Goal: Task Accomplishment & Management: Complete application form

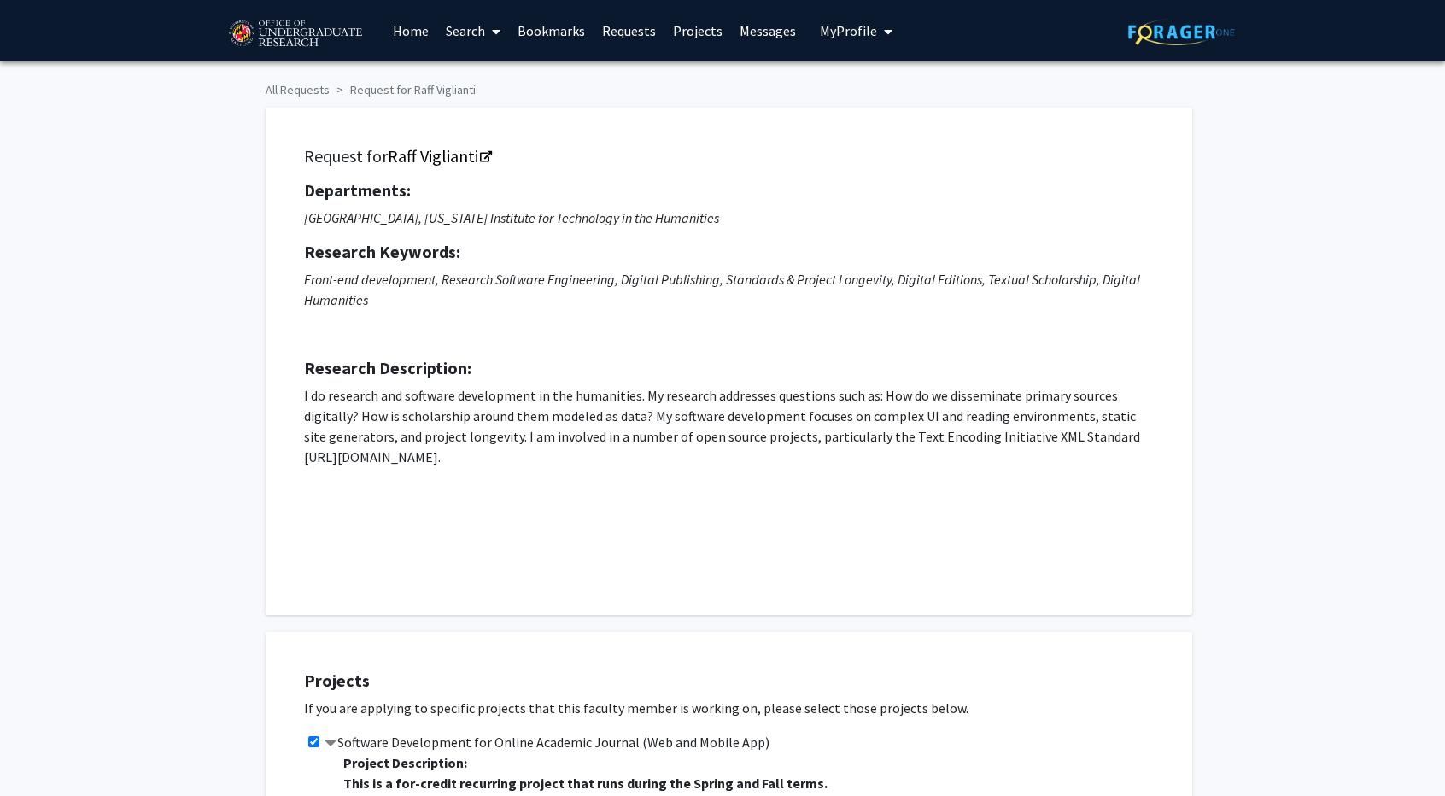
scroll to position [629, 0]
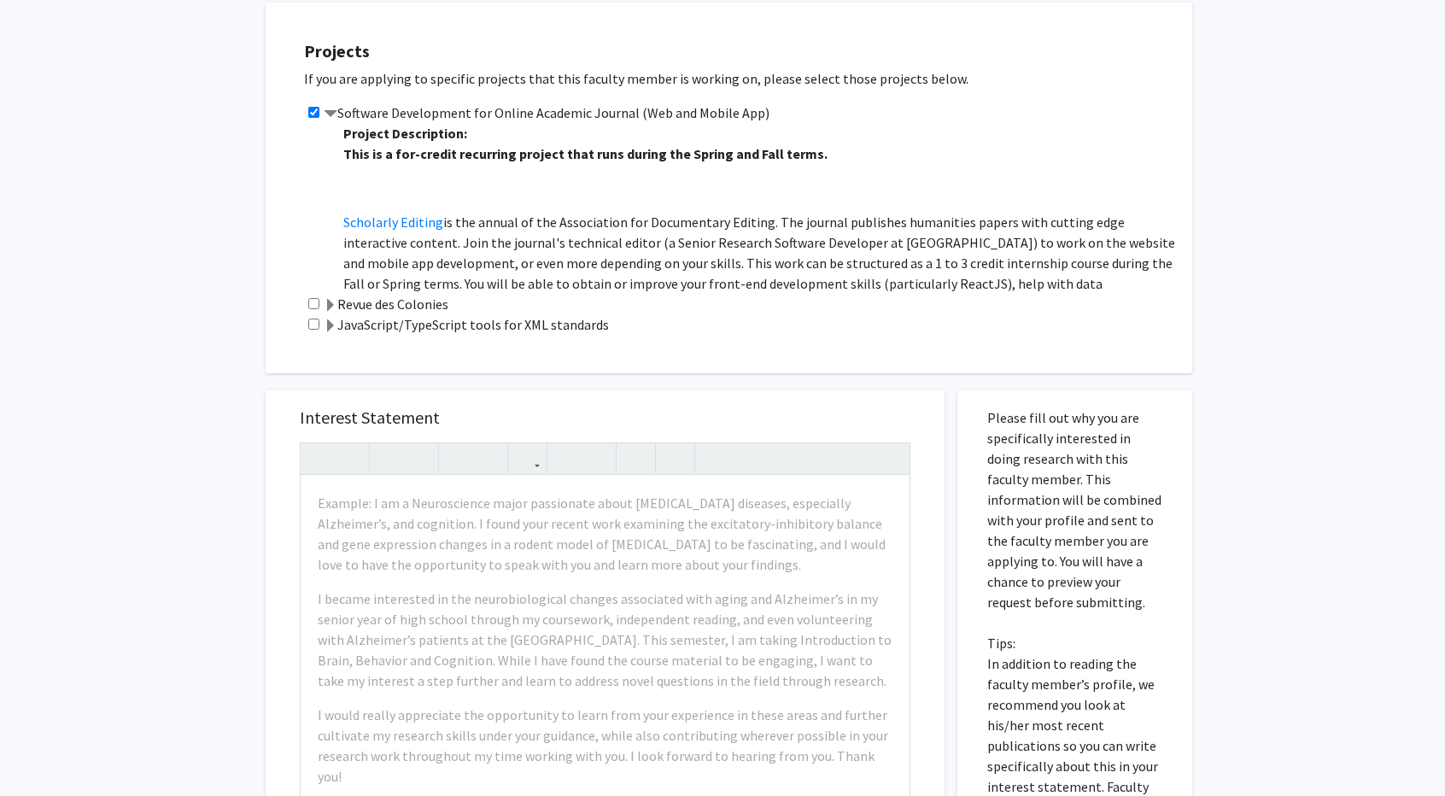
click at [229, 141] on div "All Requests Request for Raff Viglianti Request for Raff Viglianti Departments:…" at bounding box center [722, 321] width 1445 height 1779
click at [203, 474] on div "All Requests Request for Raff Viglianti Request for Raff Viglianti Departments:…" at bounding box center [722, 321] width 1445 height 1779
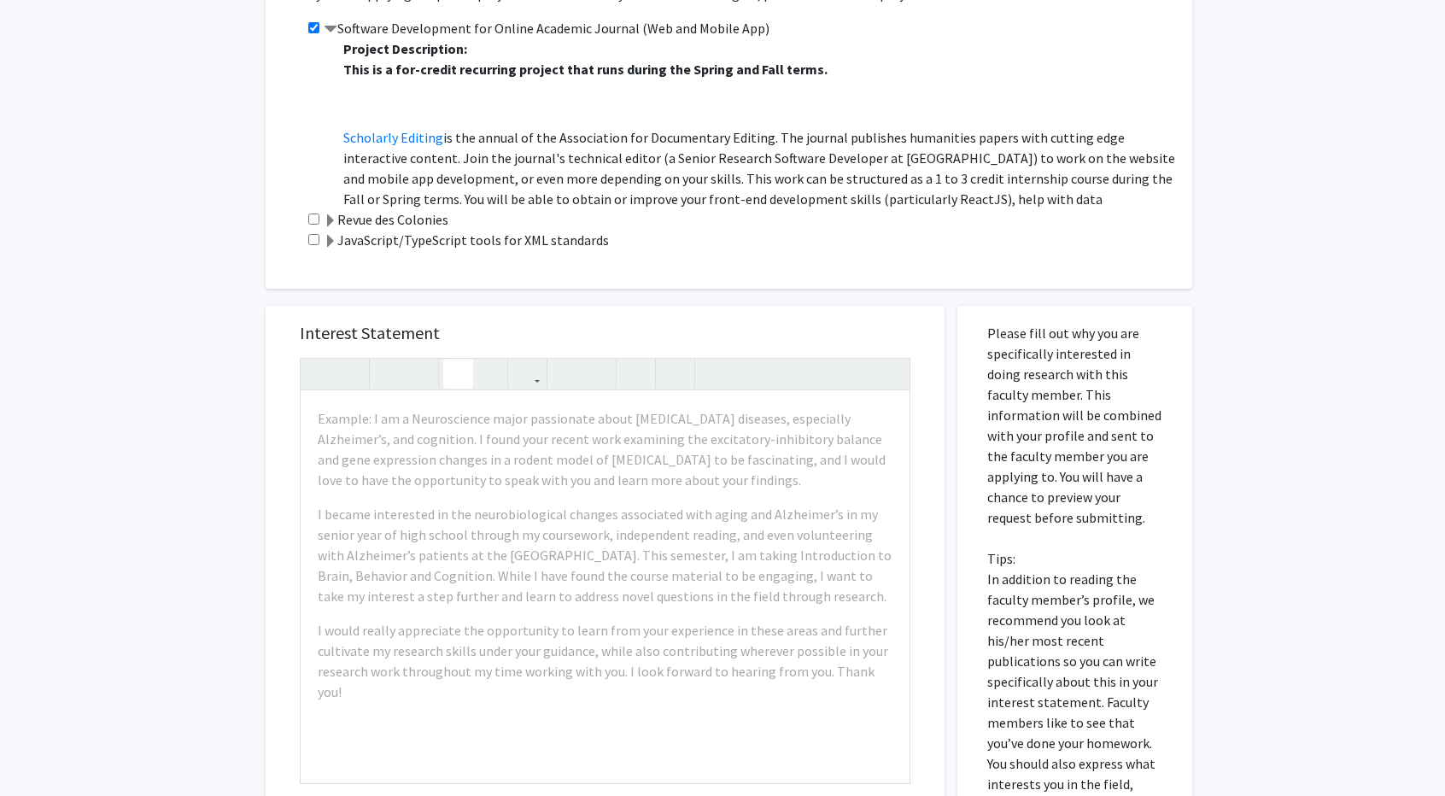
scroll to position [715, 0]
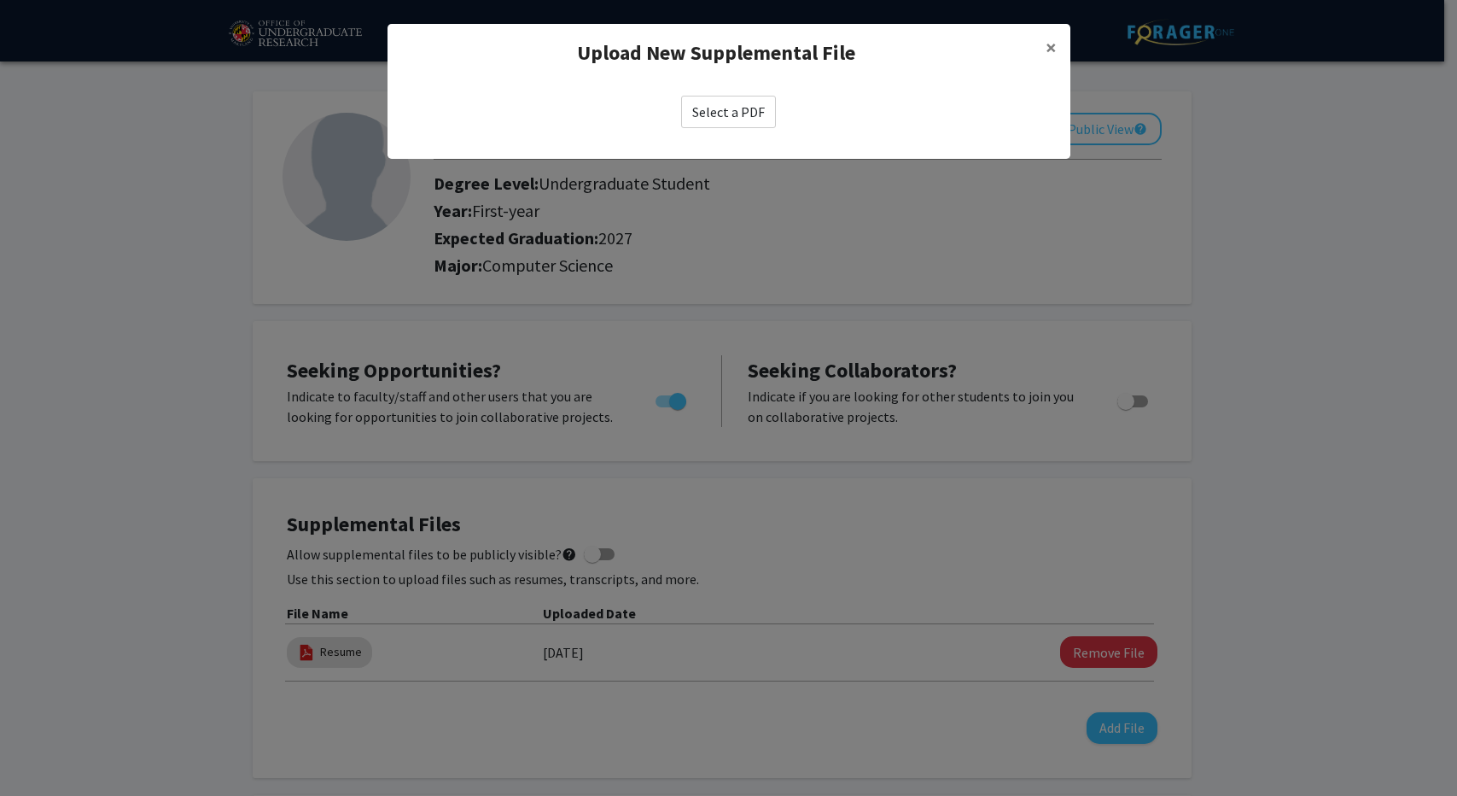
scroll to position [184, 0]
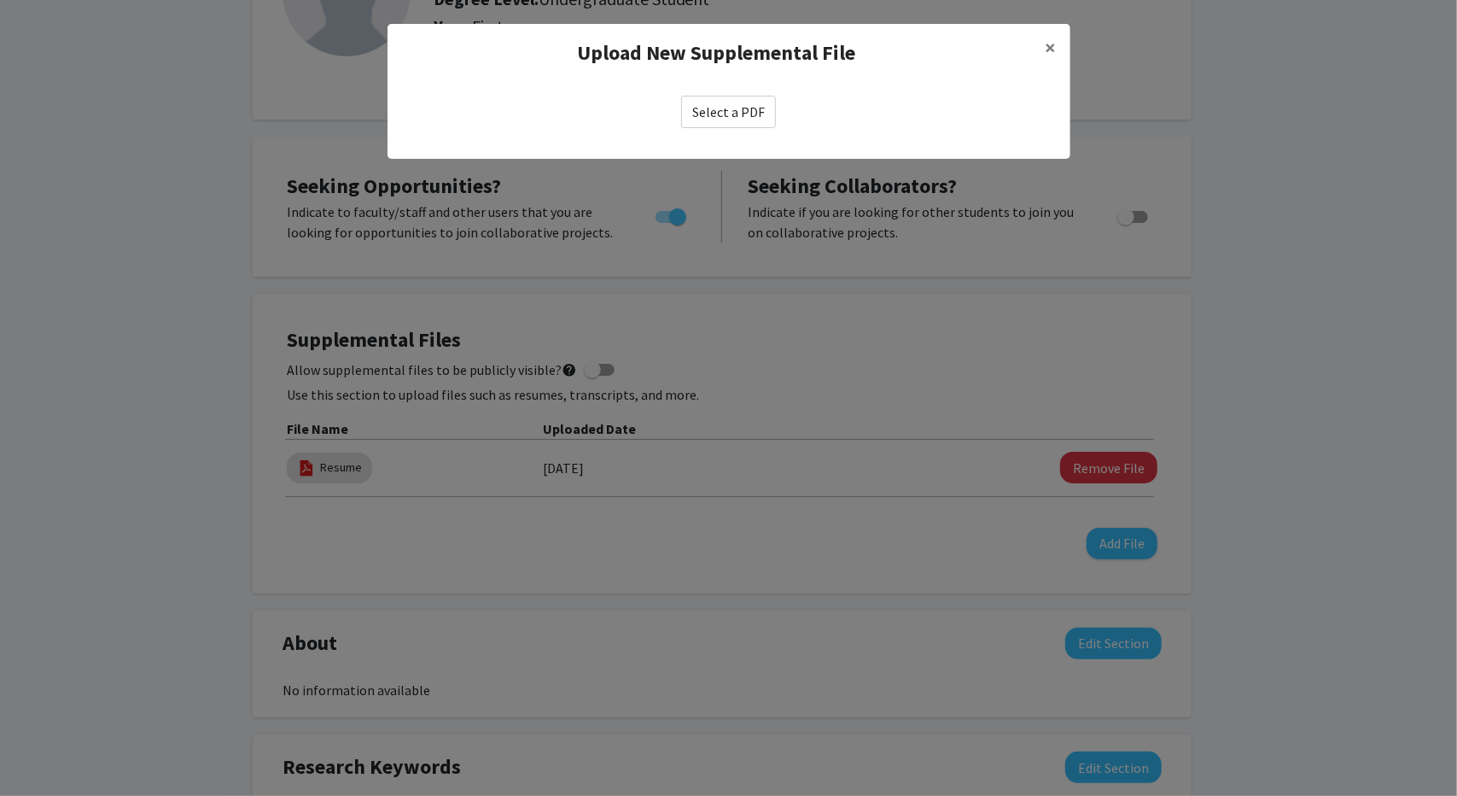
click at [748, 108] on label "Select a PDF" at bounding box center [728, 112] width 95 height 32
click at [0, 0] on input "Select a PDF" at bounding box center [0, 0] width 0 height 0
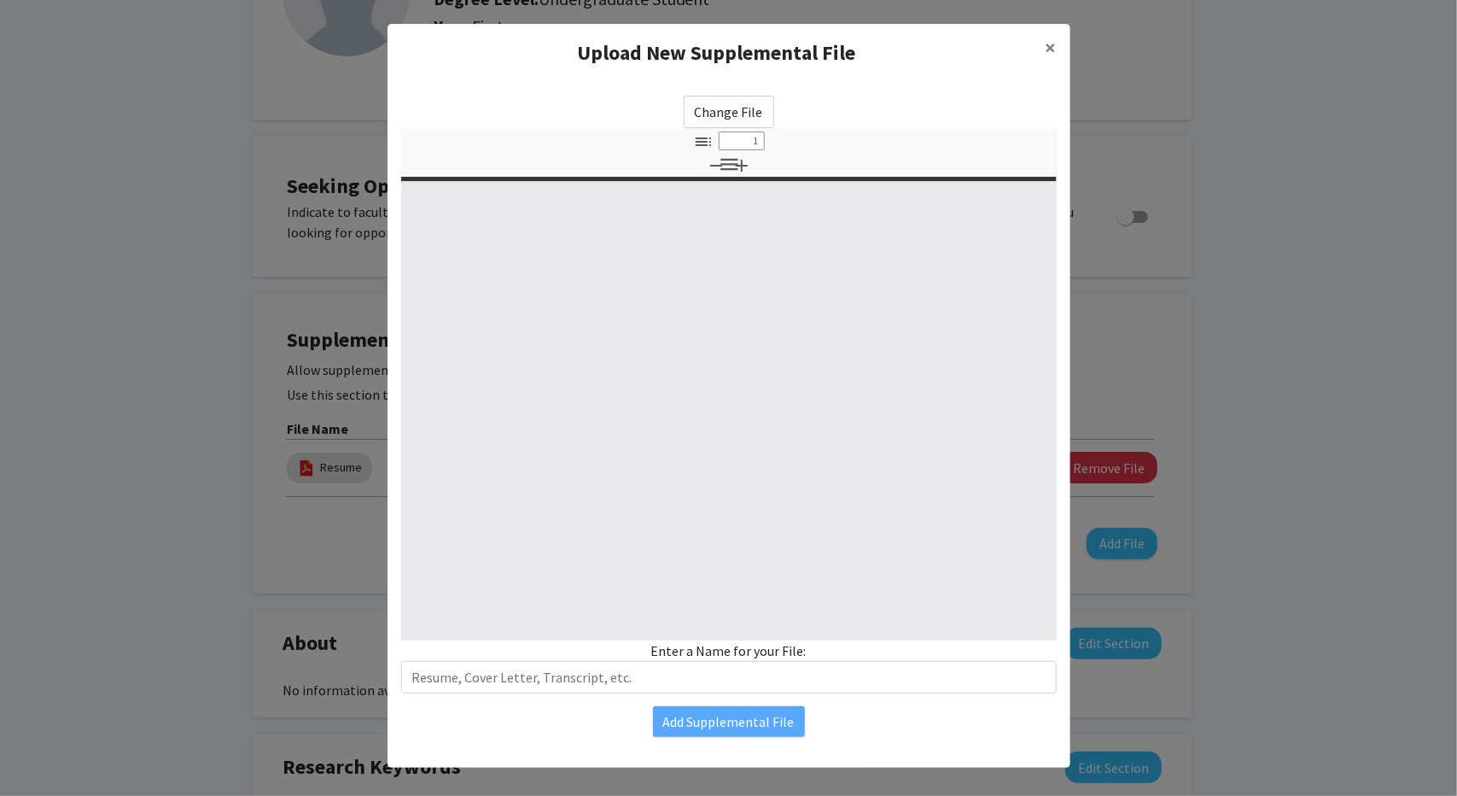
select select "custom"
type input "0"
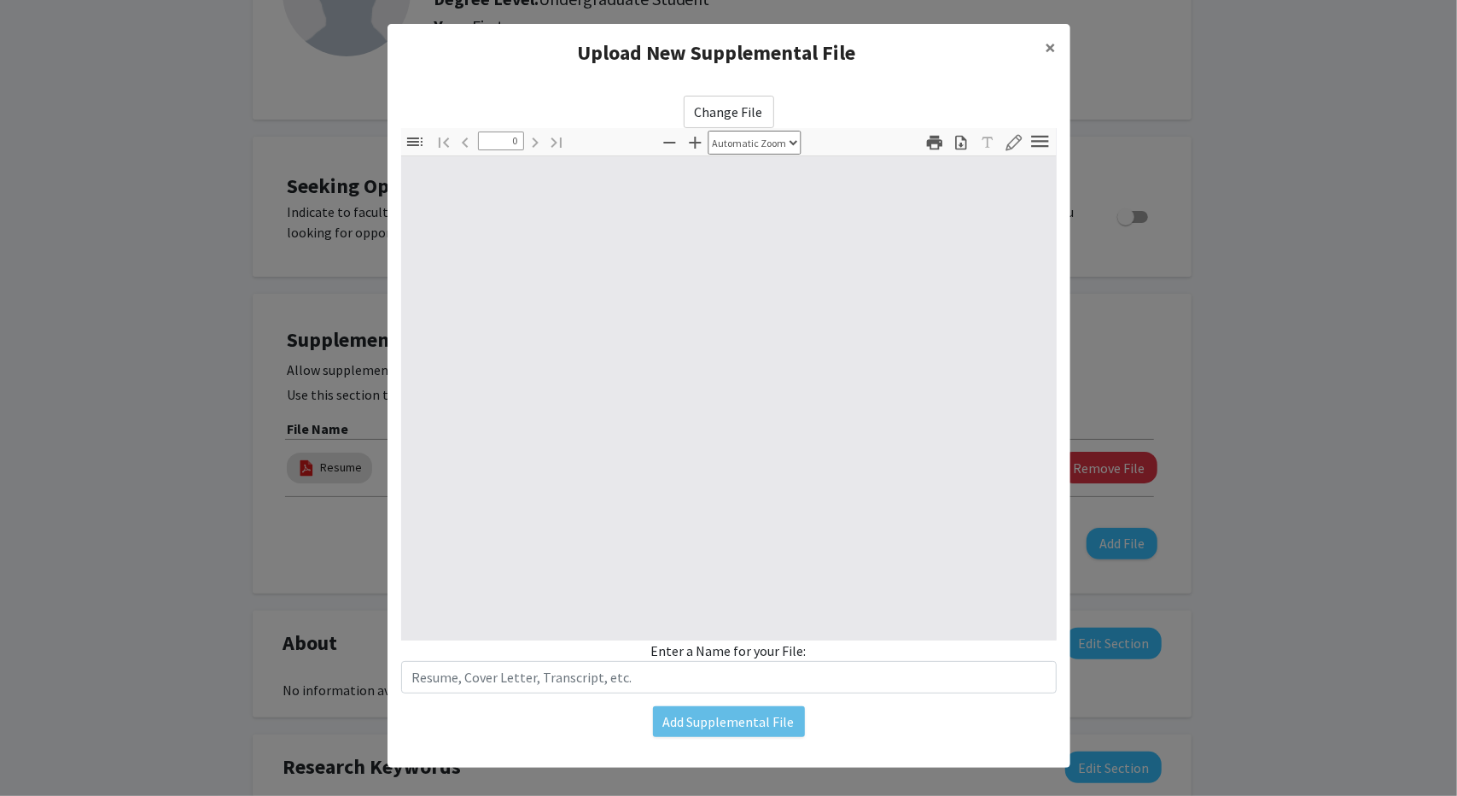
select select "custom"
type input "1"
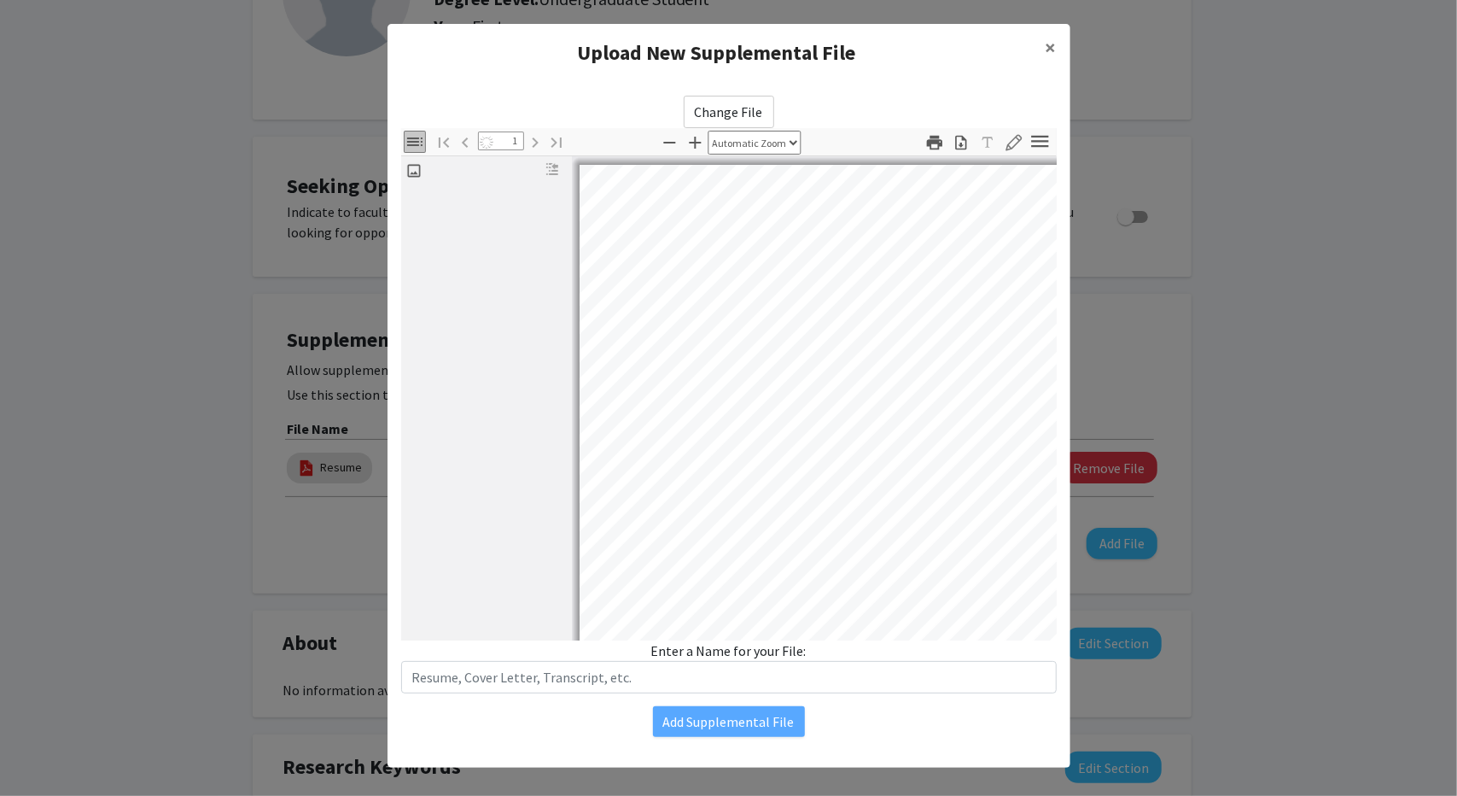
select select "auto"
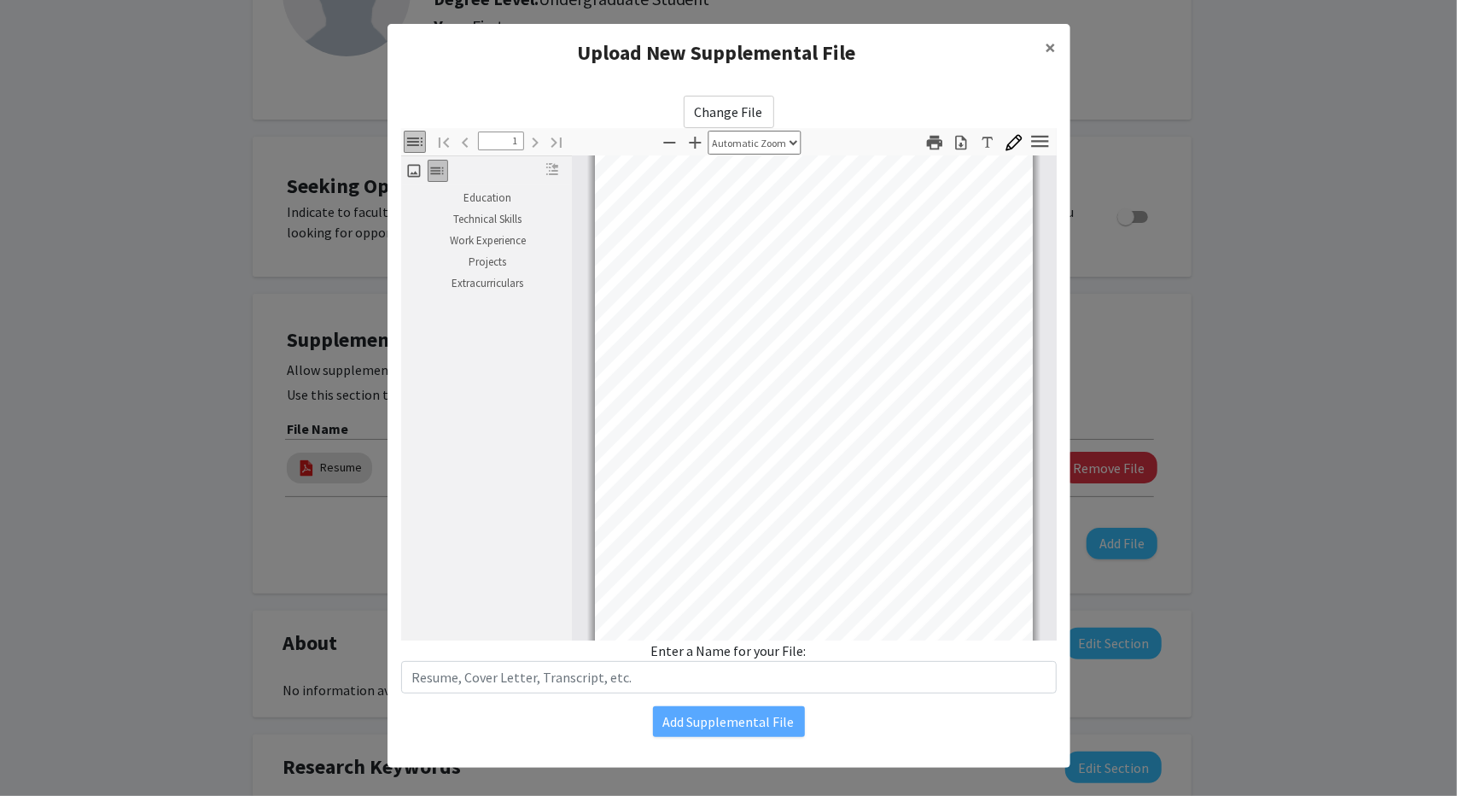
scroll to position [97, 0]
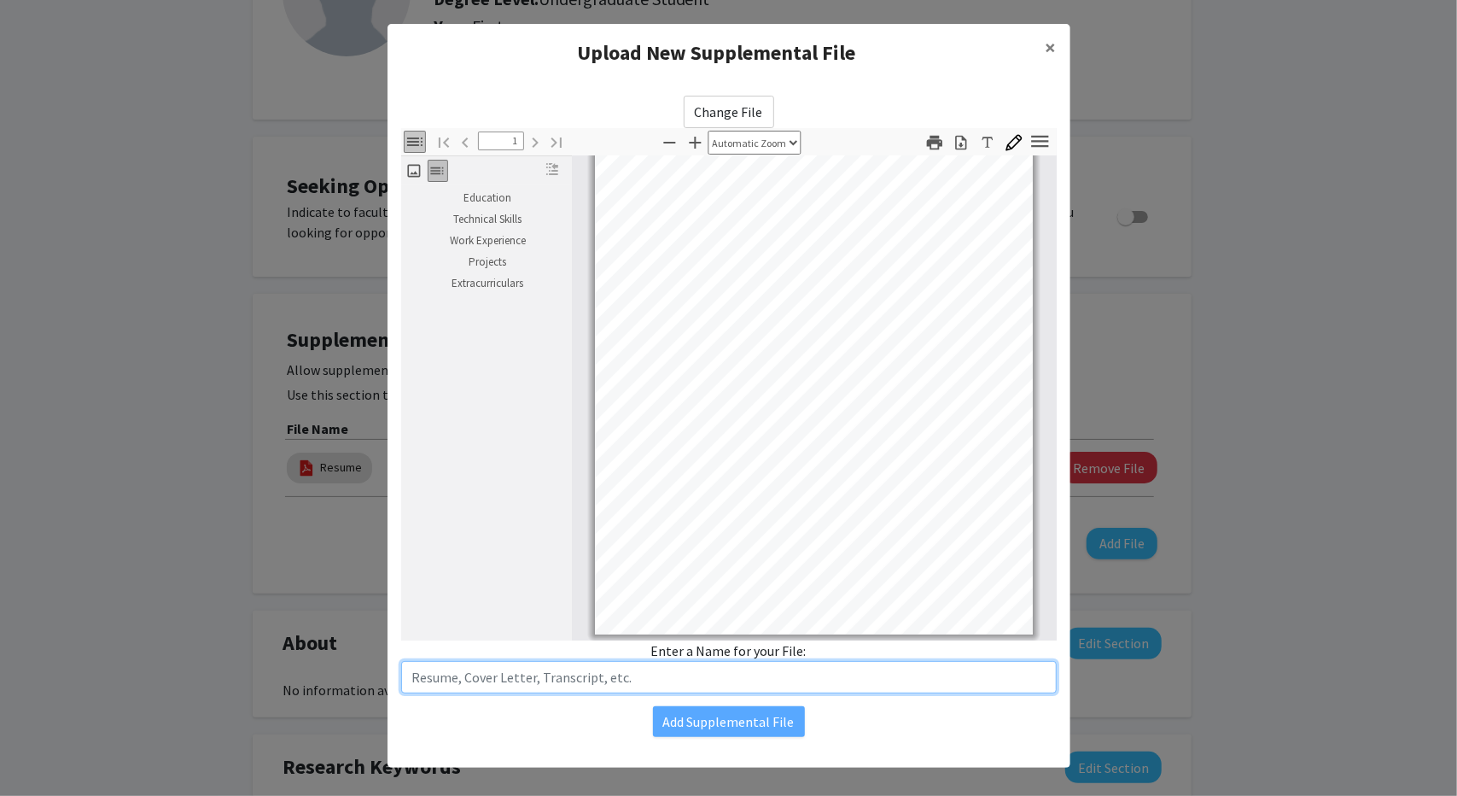
click at [704, 669] on input "text" at bounding box center [729, 677] width 656 height 32
type input "M"
type input "Resume - MITH"
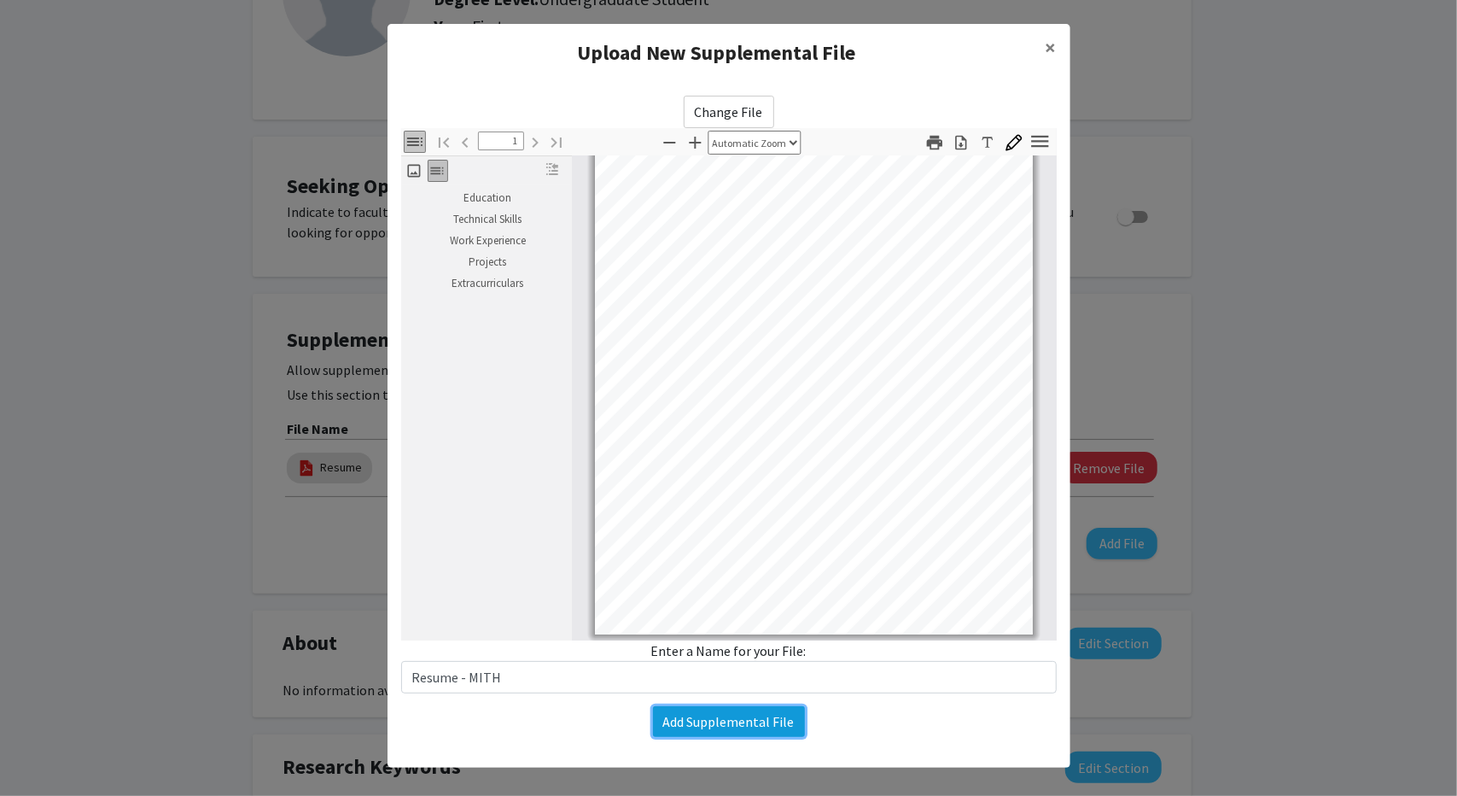
click at [756, 716] on button "Add Supplemental File" at bounding box center [729, 721] width 152 height 31
click at [710, 716] on button "Add Supplemental File" at bounding box center [729, 721] width 152 height 31
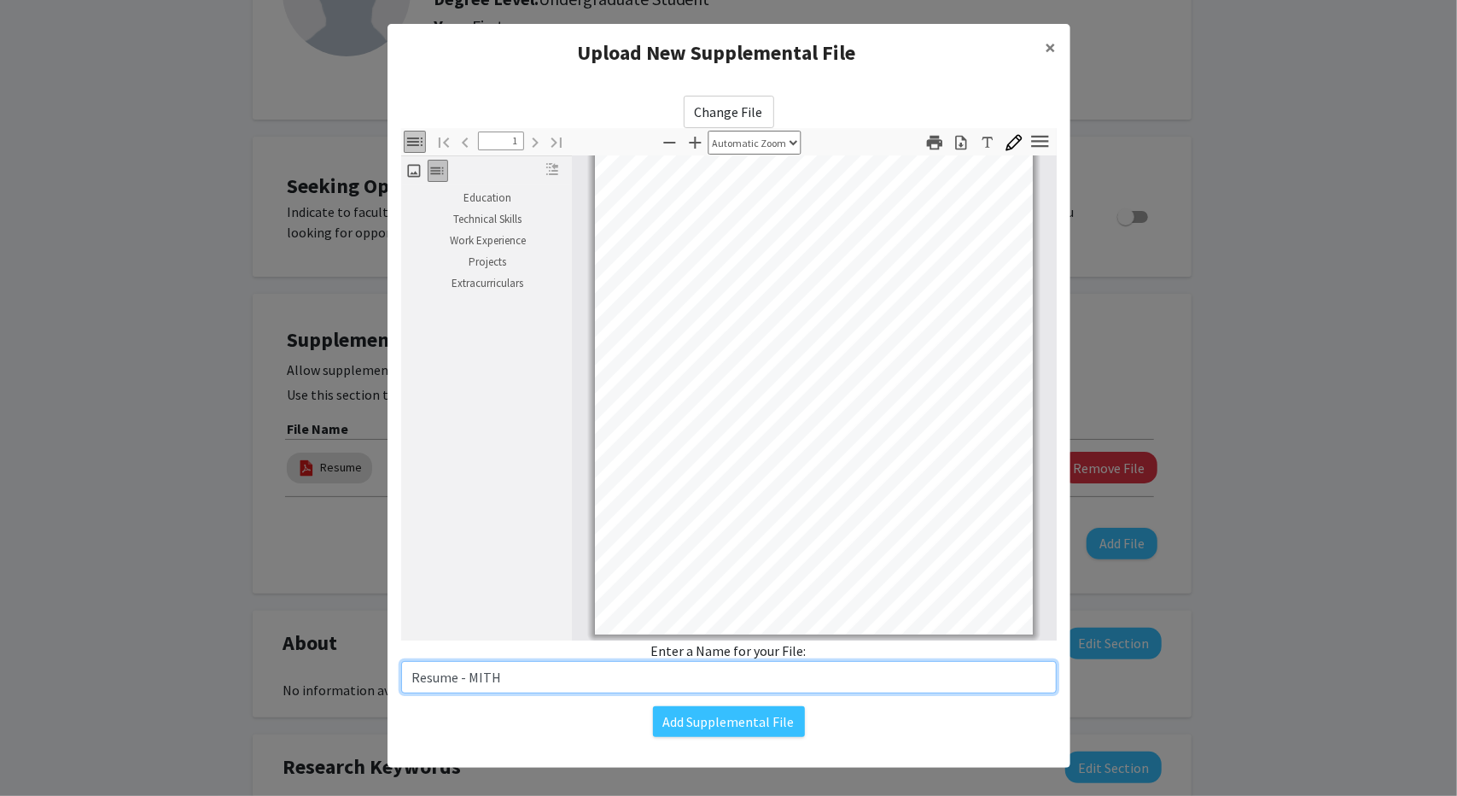
click at [715, 684] on input "Resume - MITH" at bounding box center [729, 677] width 656 height 32
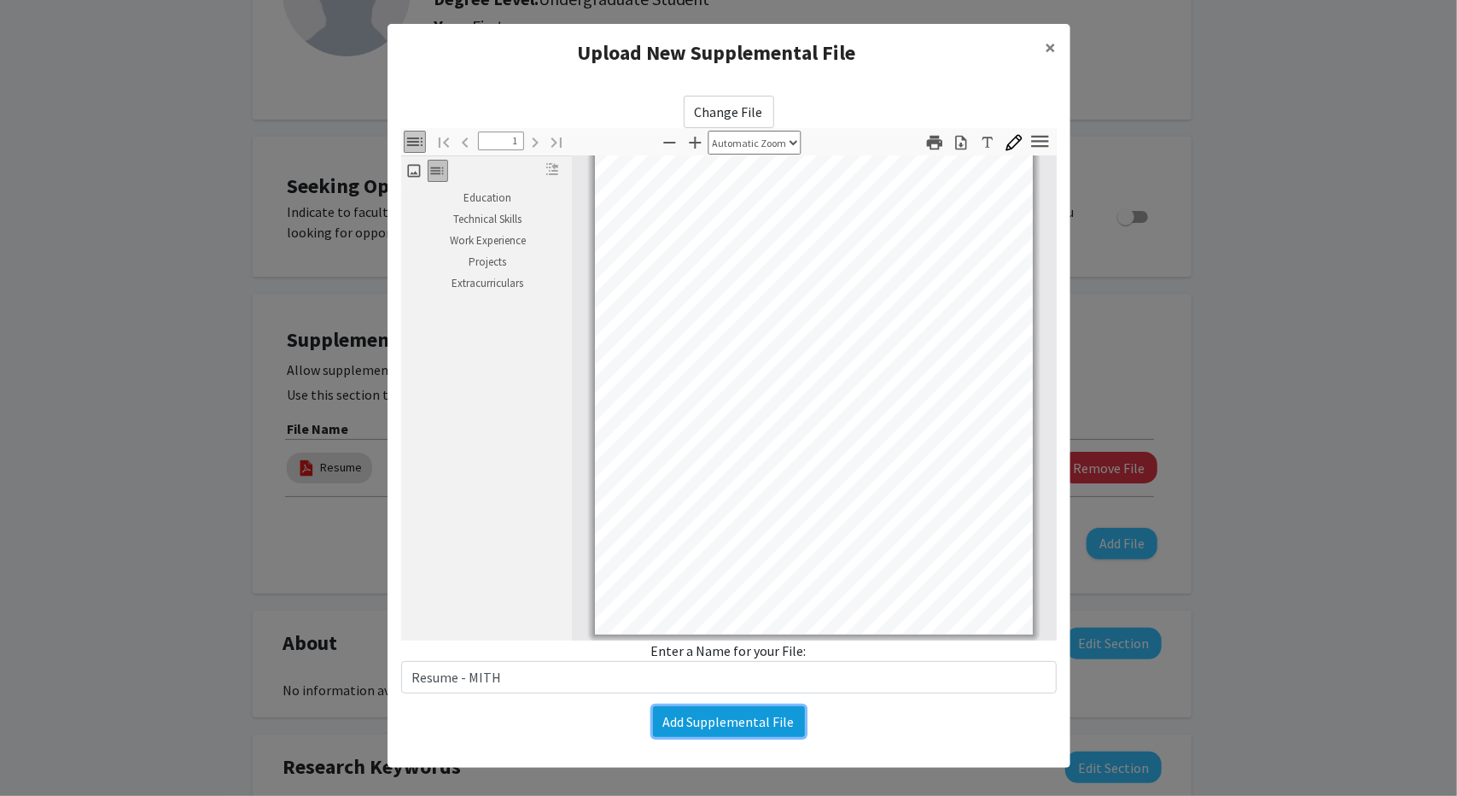
click at [782, 717] on button "Add Supplemental File" at bounding box center [729, 721] width 152 height 31
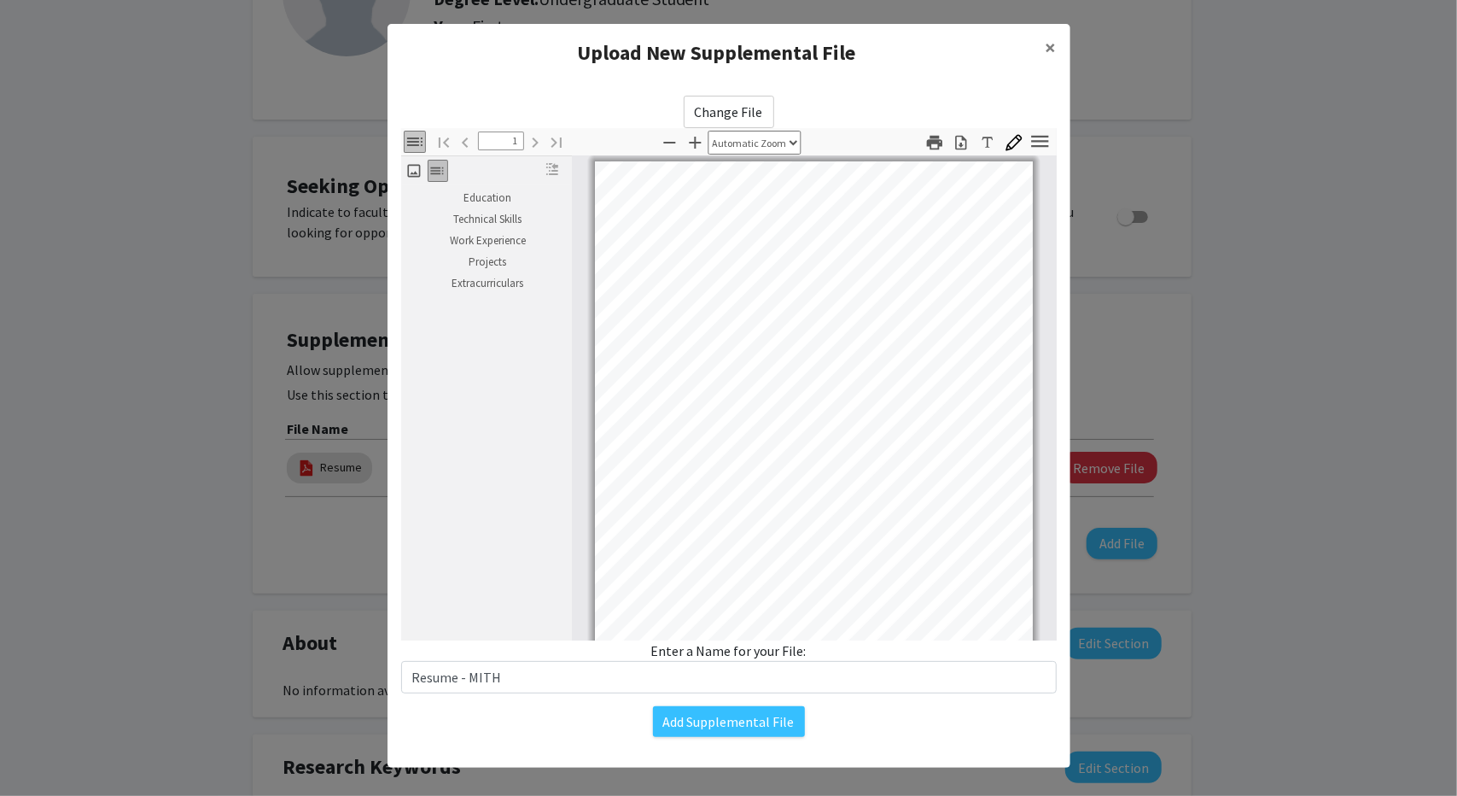
scroll to position [0, 0]
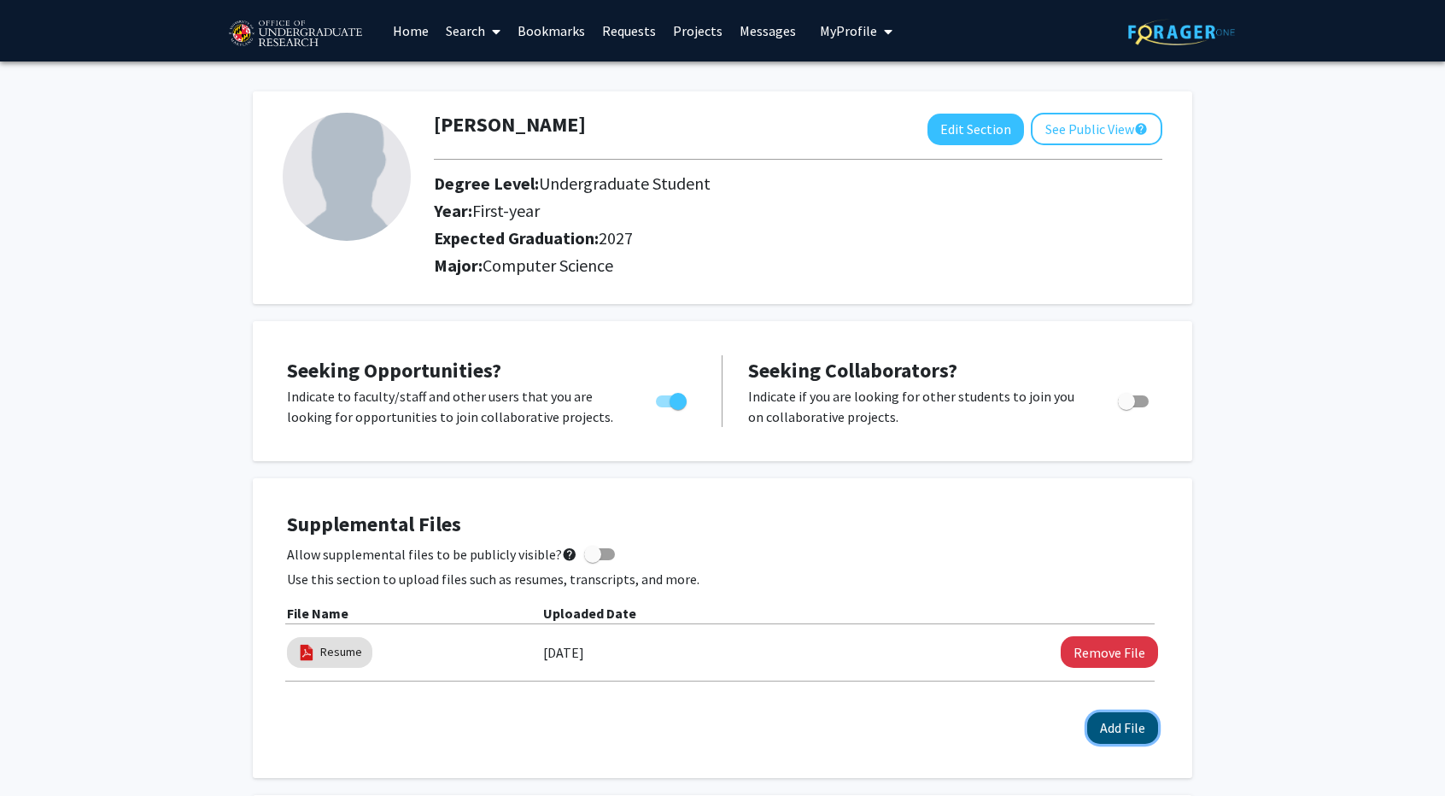
click at [1146, 733] on button "Add File" at bounding box center [1122, 728] width 71 height 32
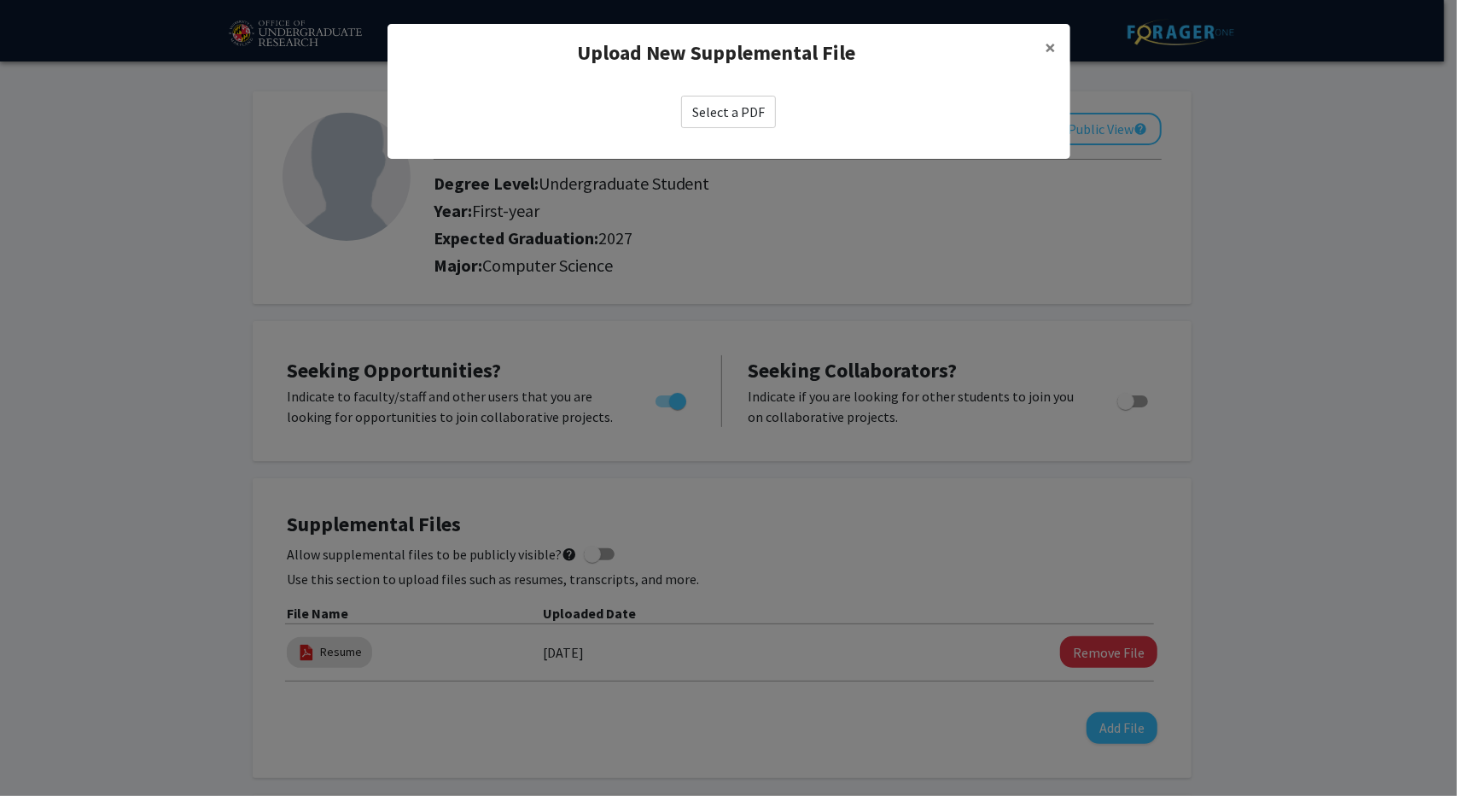
click at [748, 114] on label "Select a PDF" at bounding box center [728, 112] width 95 height 32
click at [0, 0] on input "Select a PDF" at bounding box center [0, 0] width 0 height 0
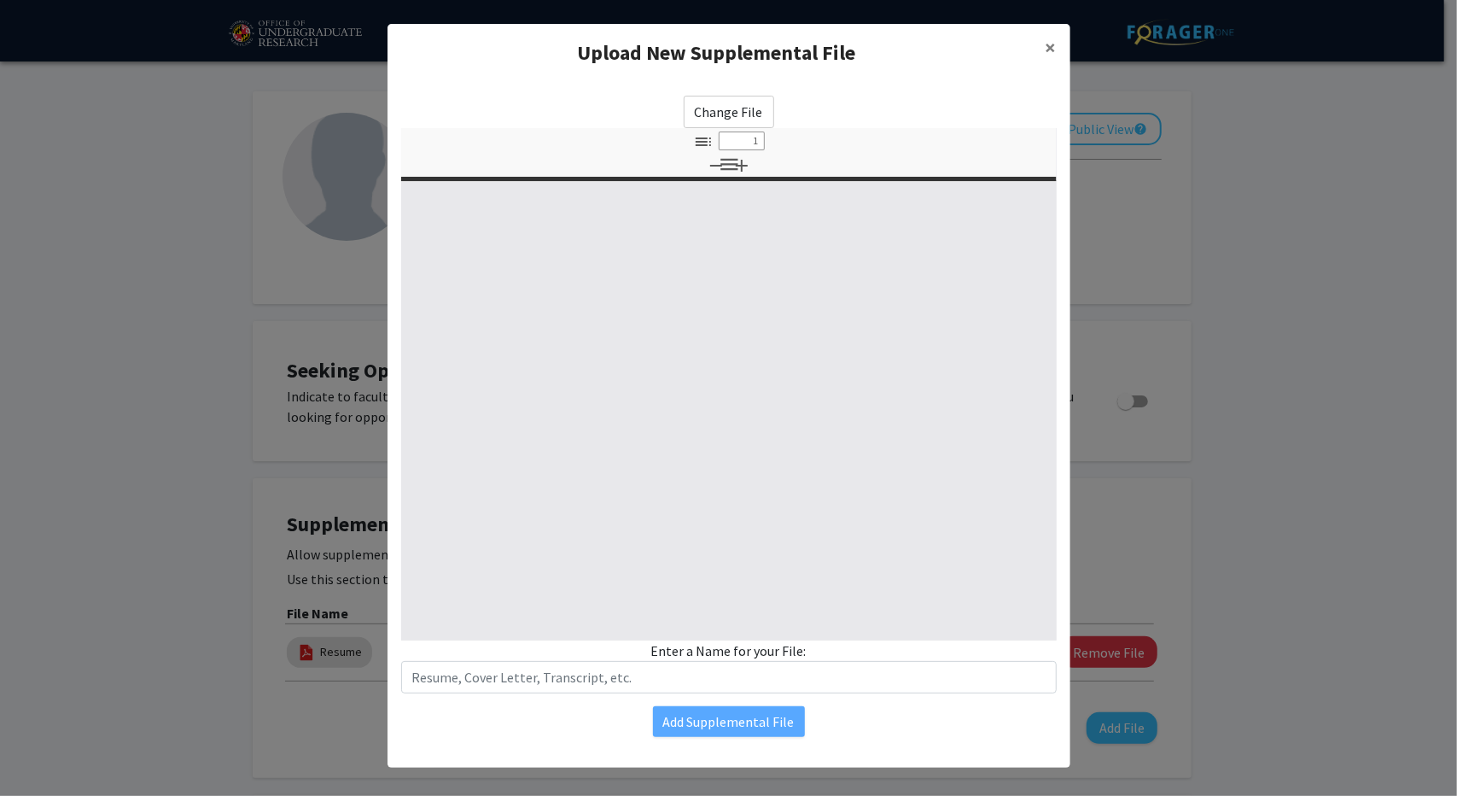
select select "custom"
type input "0"
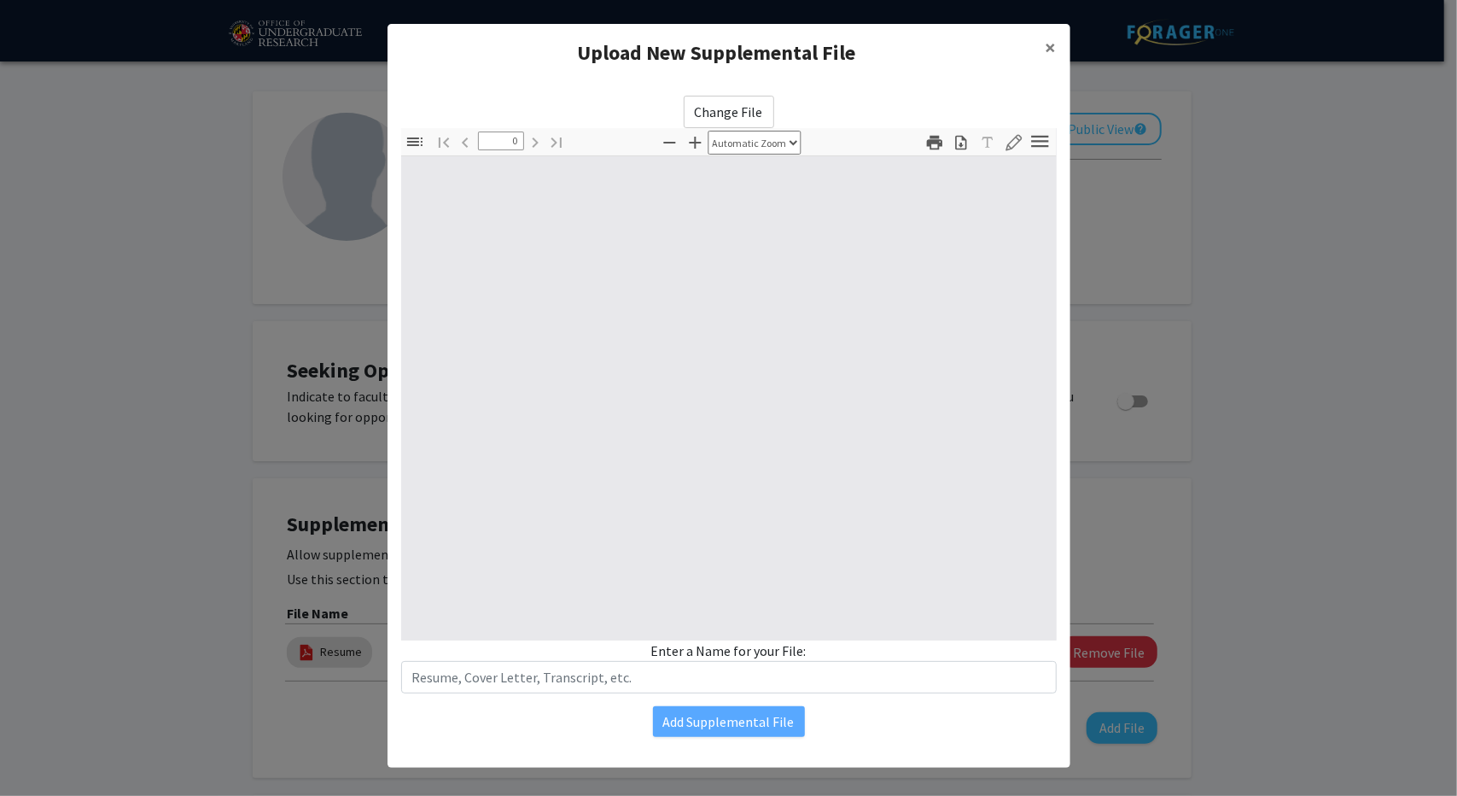
select select "custom"
type input "1"
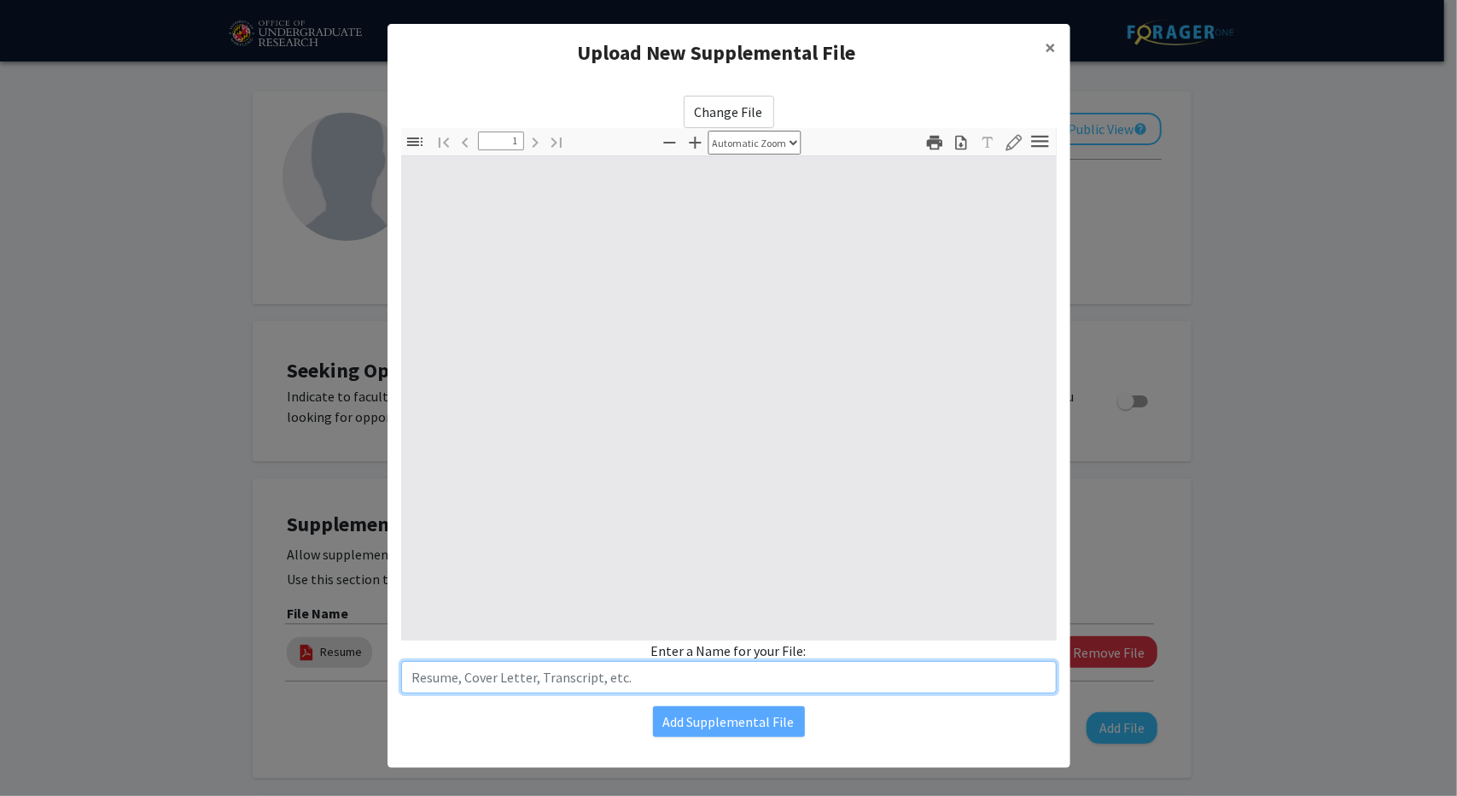
click at [663, 680] on input "text" at bounding box center [729, 677] width 656 height 32
select select "auto"
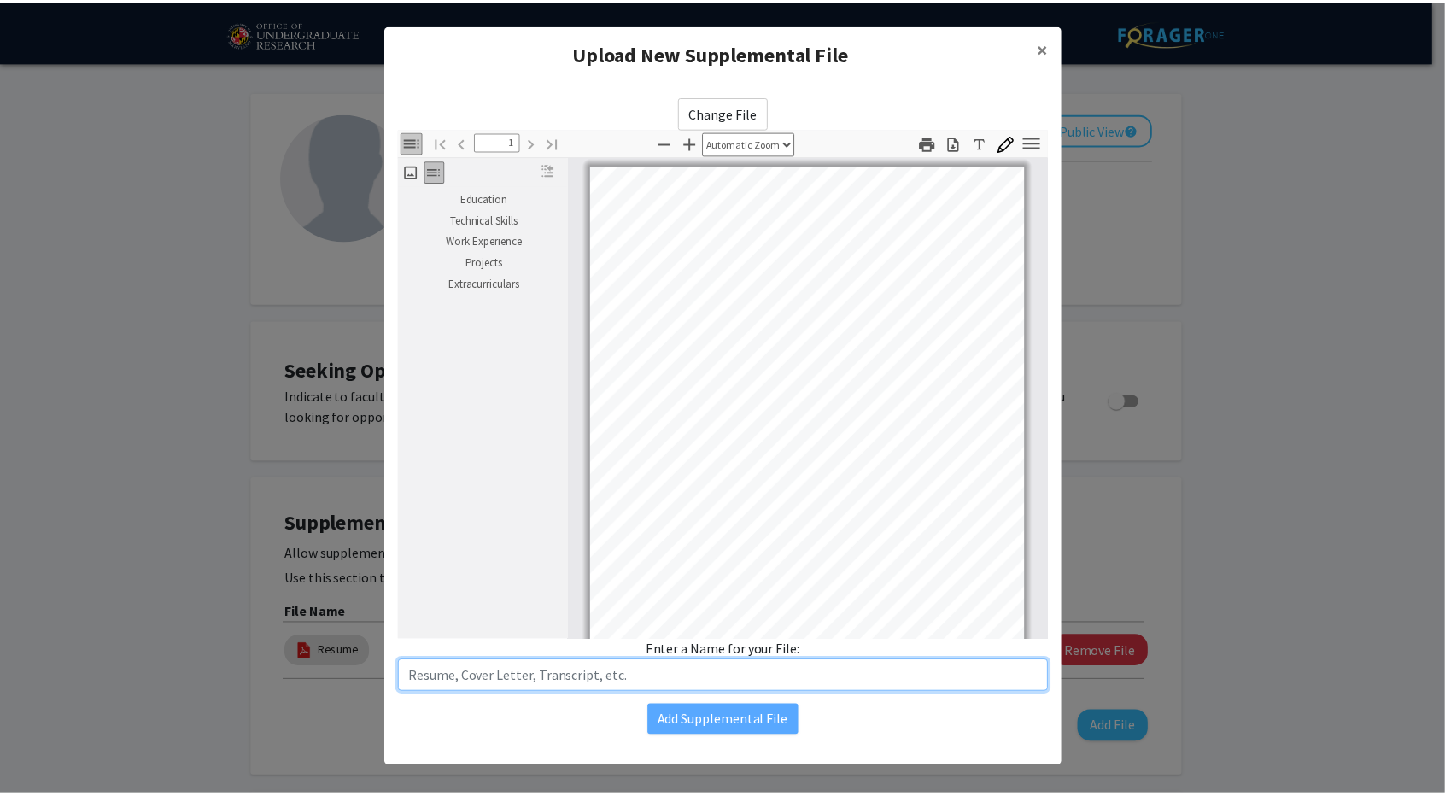
scroll to position [3, 0]
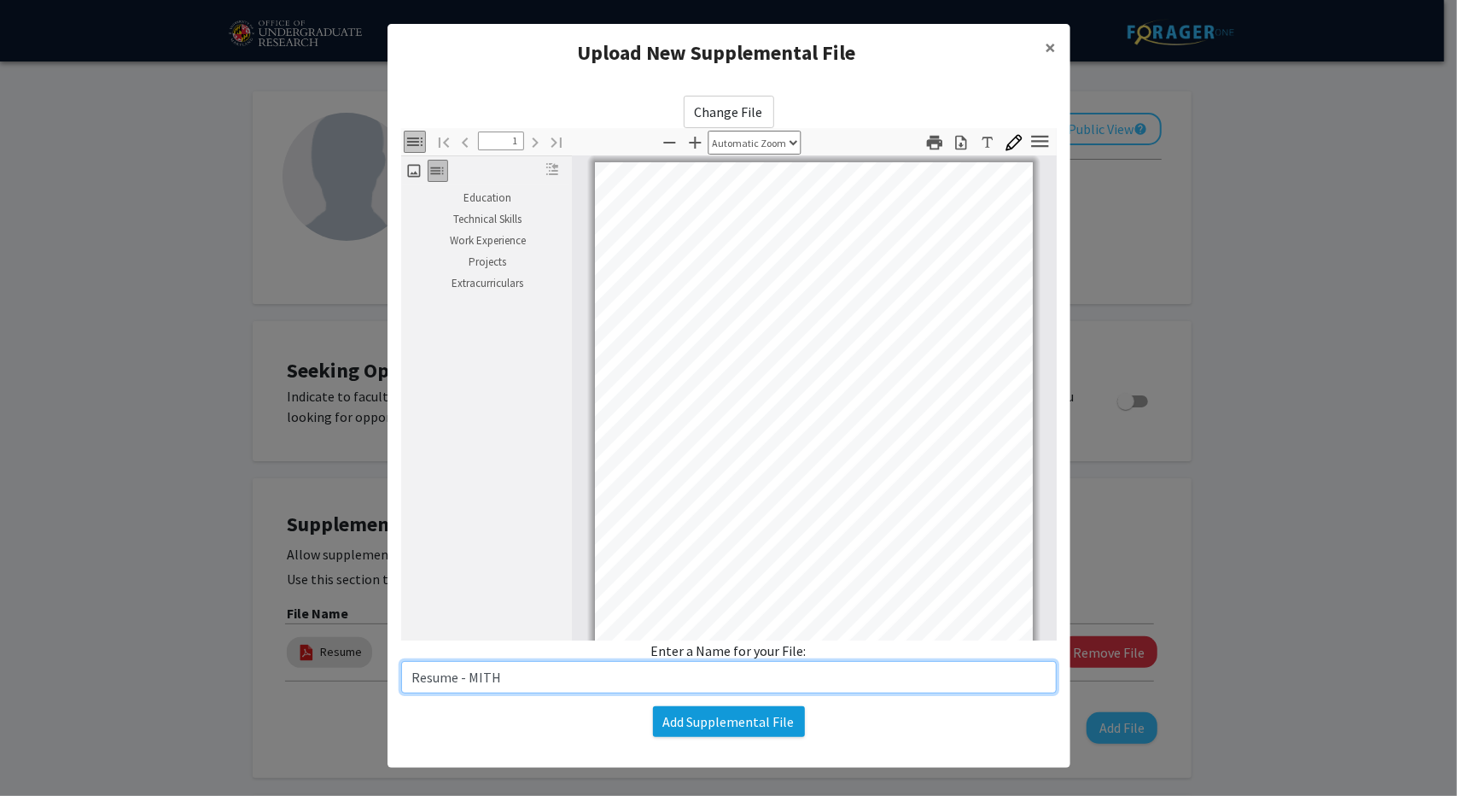
type input "Resume - MITH"
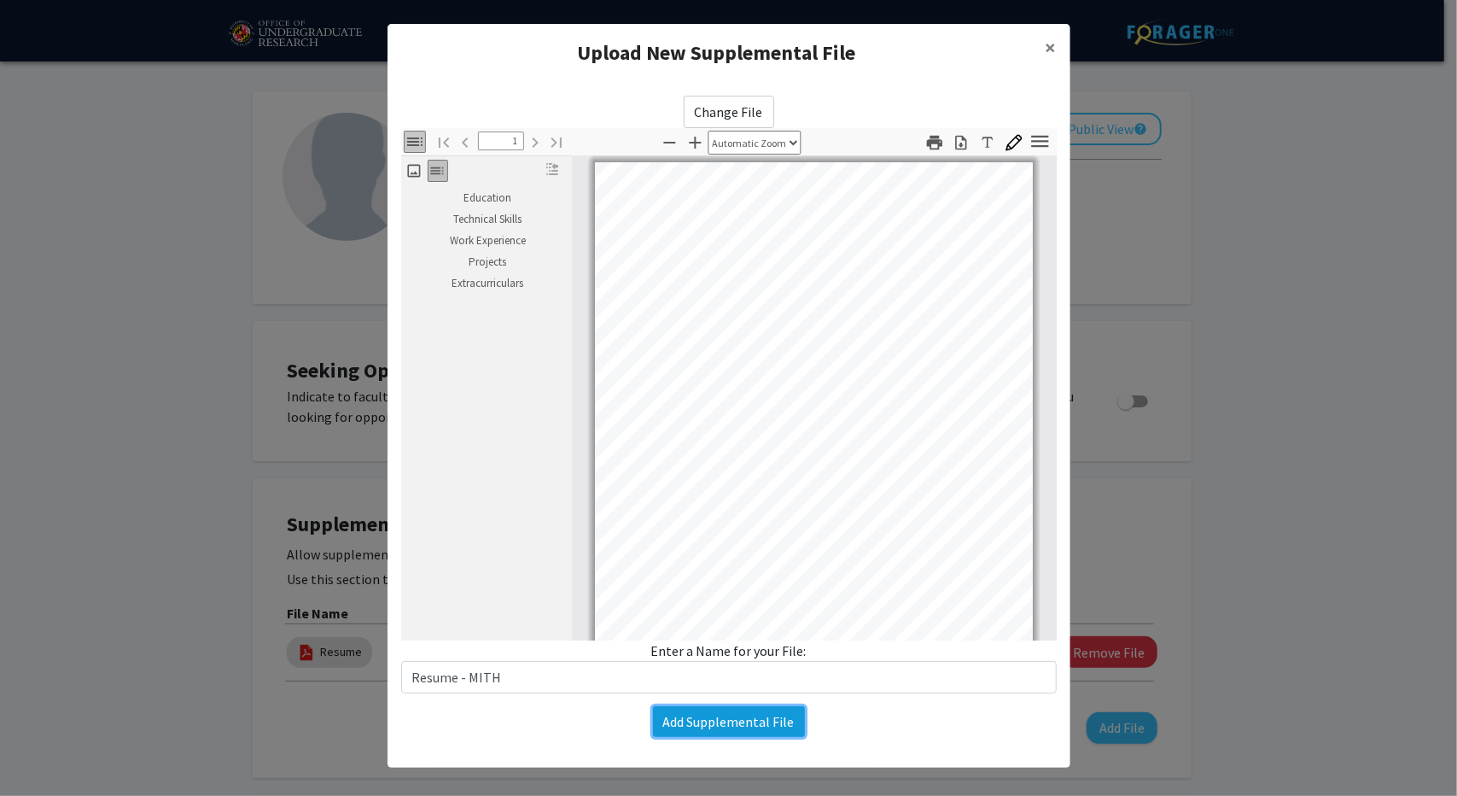
click at [729, 709] on button "Add Supplemental File" at bounding box center [729, 721] width 152 height 31
